Goal: Task Accomplishment & Management: Manage account settings

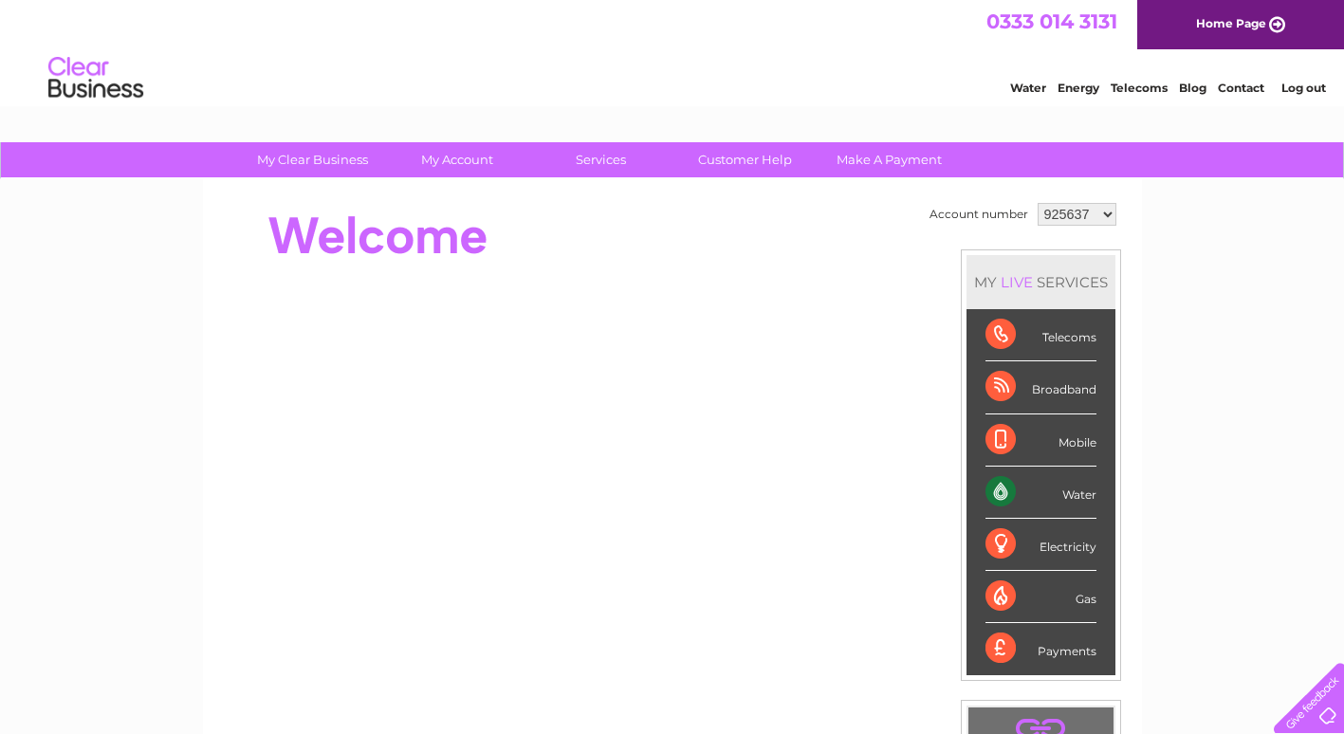
click at [996, 491] on div "Water" at bounding box center [1040, 493] width 111 height 52
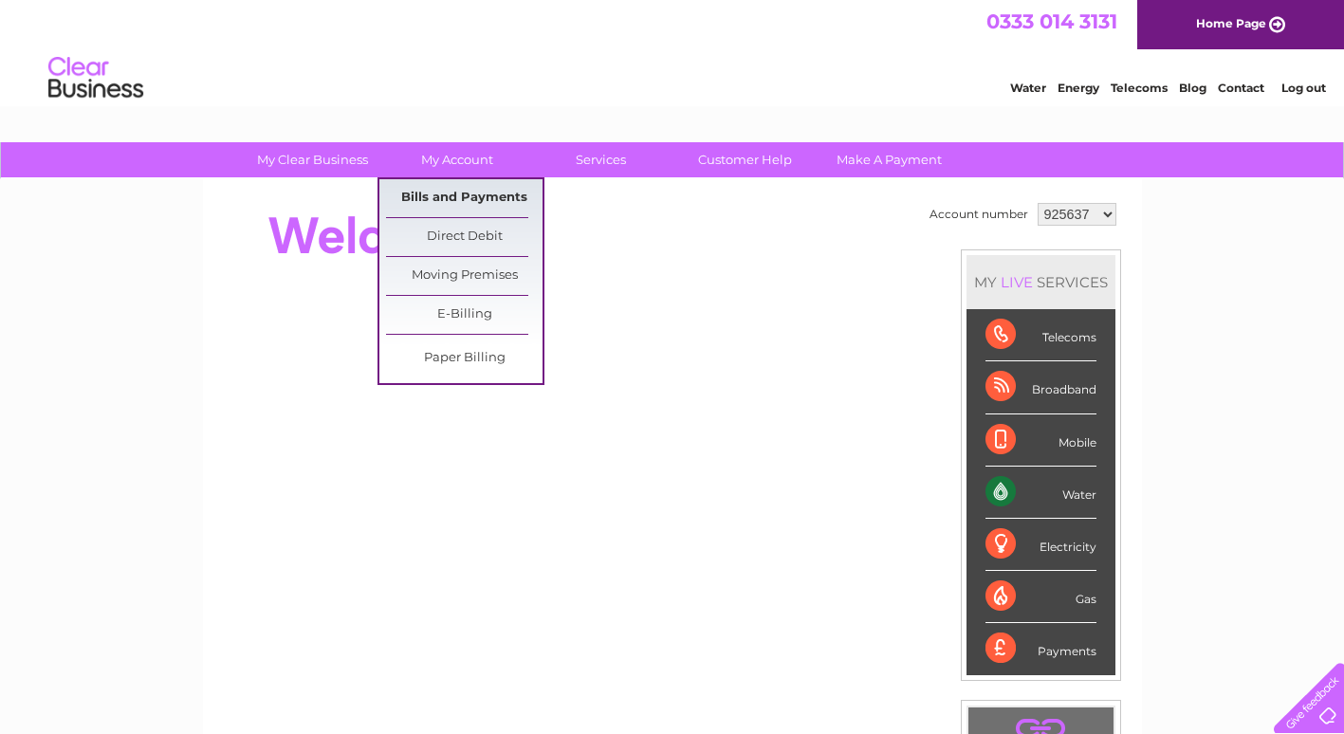
click at [466, 196] on link "Bills and Payments" at bounding box center [464, 198] width 156 height 38
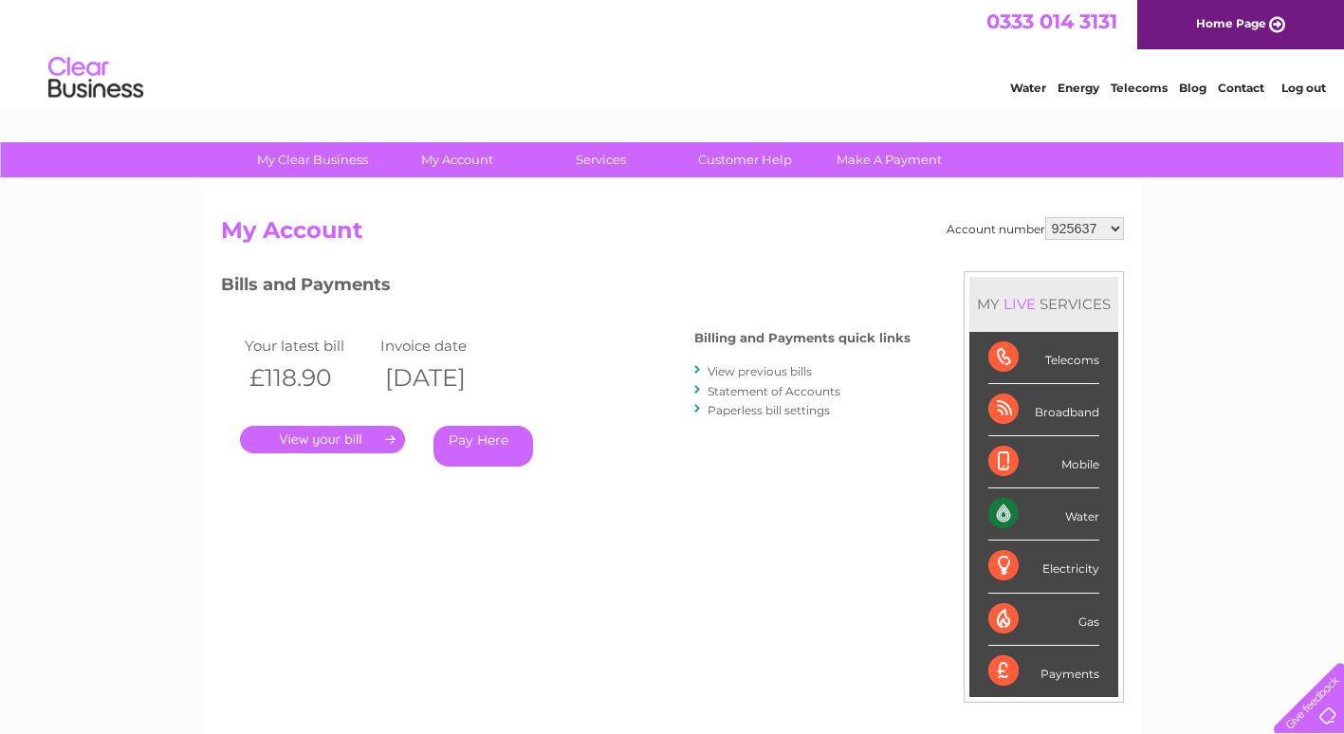
click at [328, 440] on link "." at bounding box center [322, 439] width 165 height 27
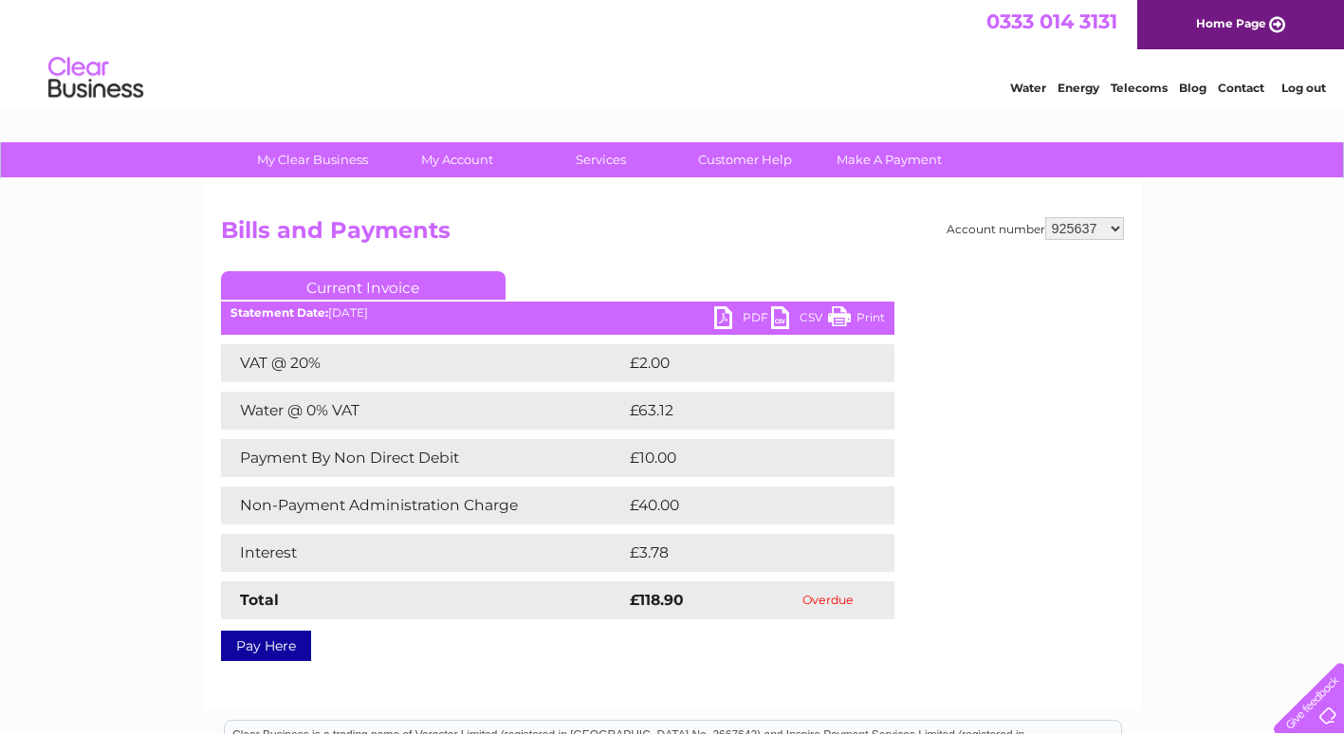
click at [719, 314] on link "PDF" at bounding box center [742, 319] width 57 height 27
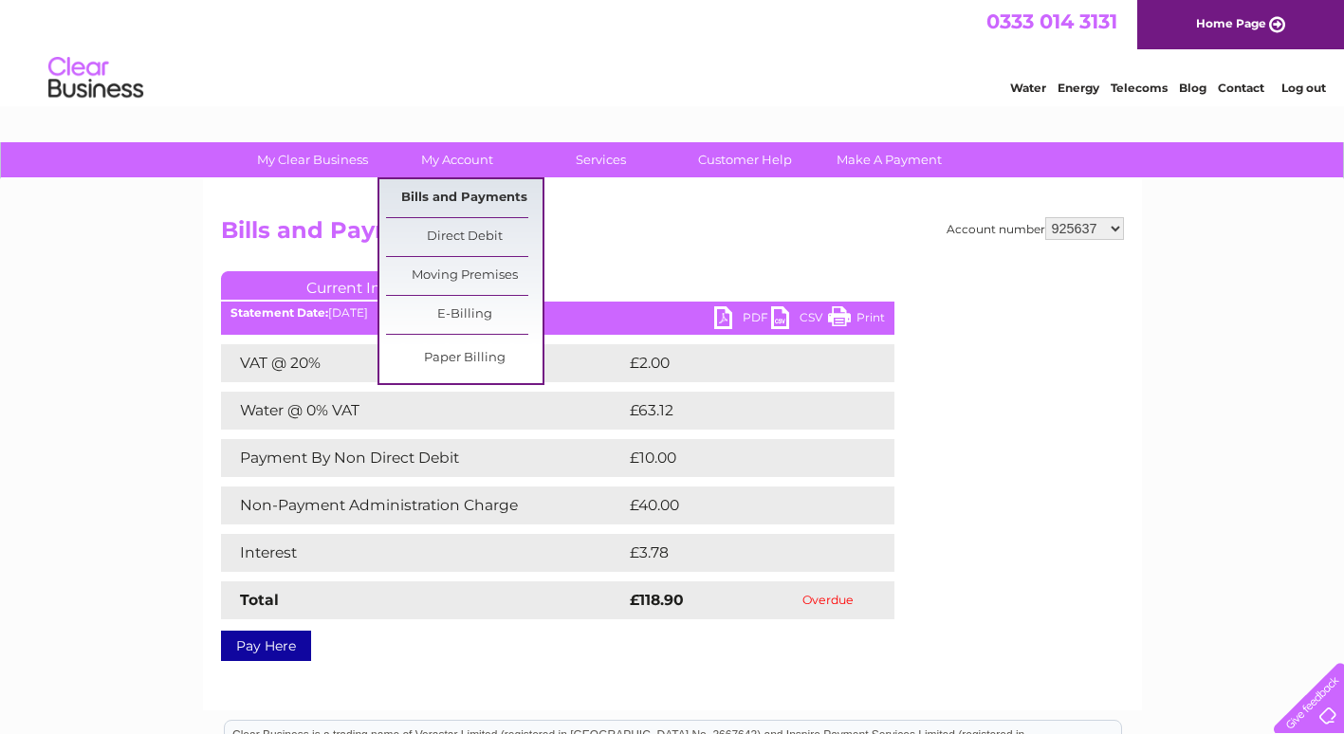
click at [456, 198] on link "Bills and Payments" at bounding box center [464, 198] width 156 height 38
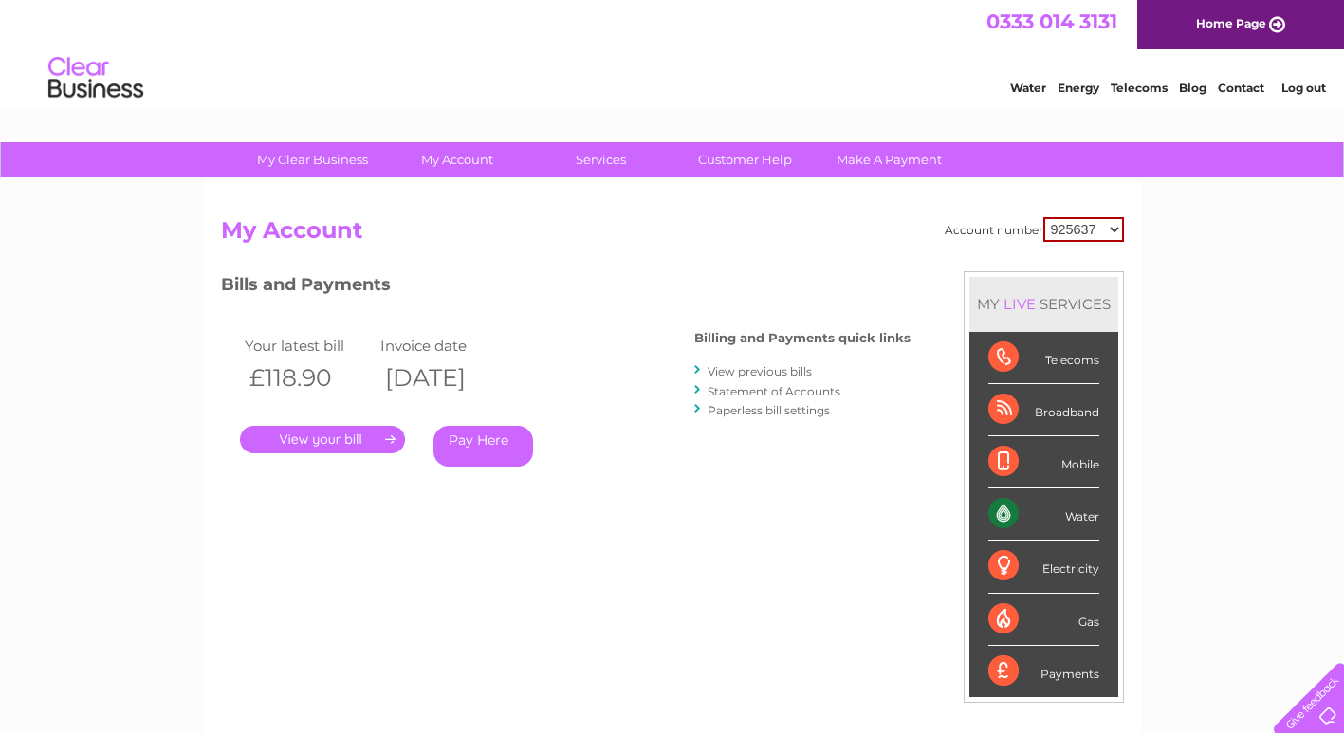
click at [365, 440] on link "." at bounding box center [322, 439] width 165 height 27
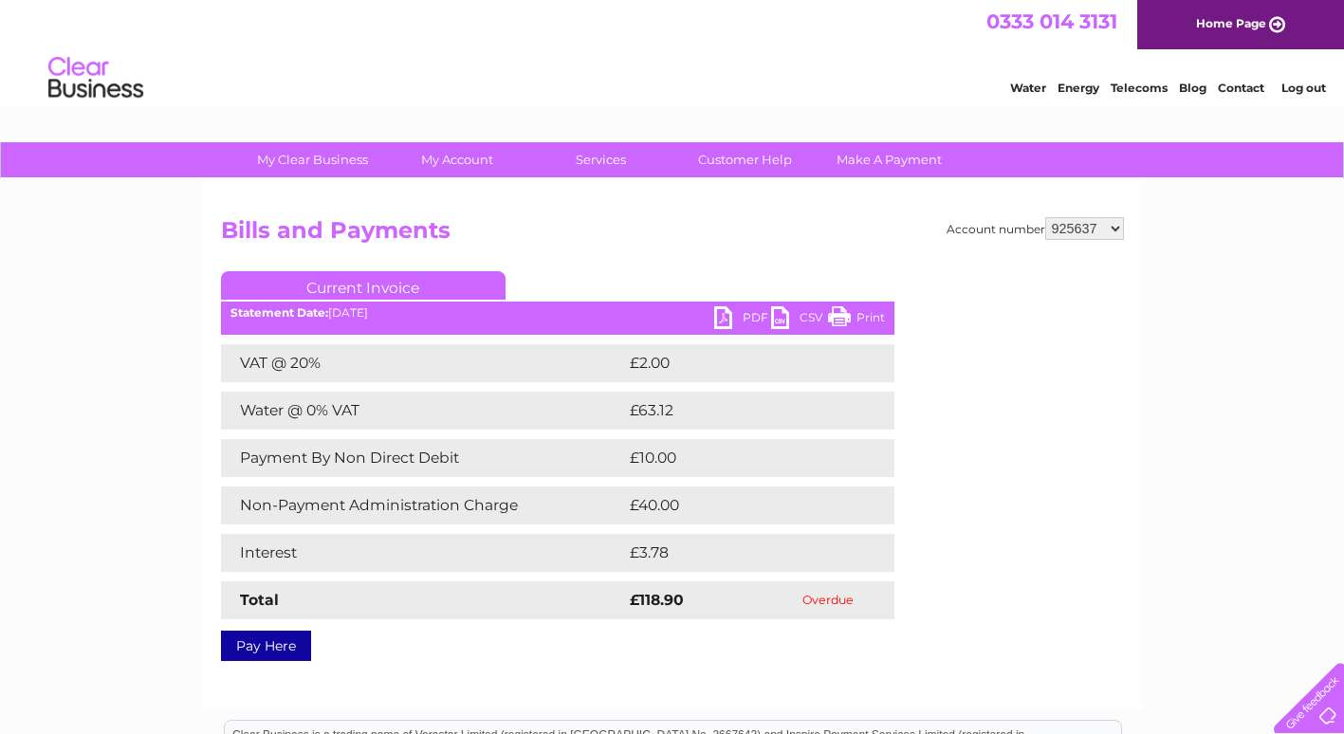
click at [726, 324] on link "PDF" at bounding box center [742, 319] width 57 height 27
click at [1272, 24] on link "Home Page" at bounding box center [1240, 24] width 207 height 49
